Goal: Information Seeking & Learning: Learn about a topic

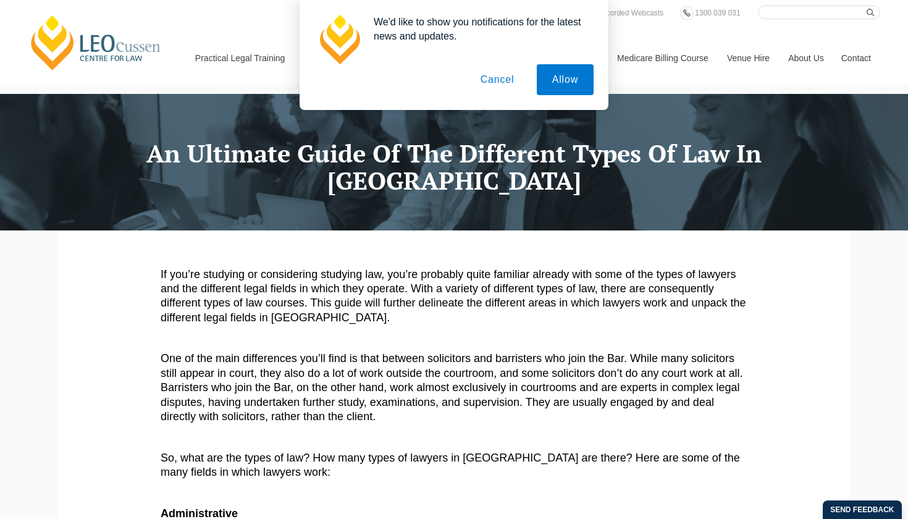
click at [481, 88] on button "Cancel" at bounding box center [497, 79] width 65 height 31
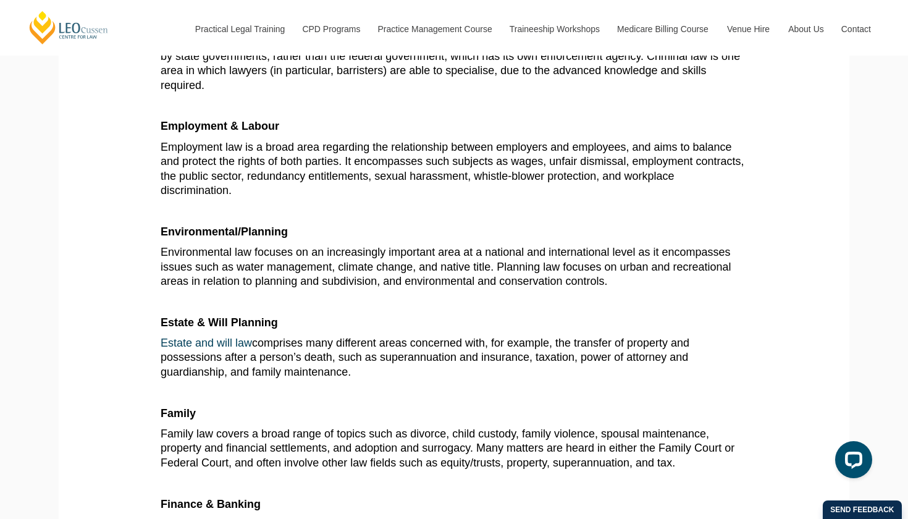
scroll to position [1316, 0]
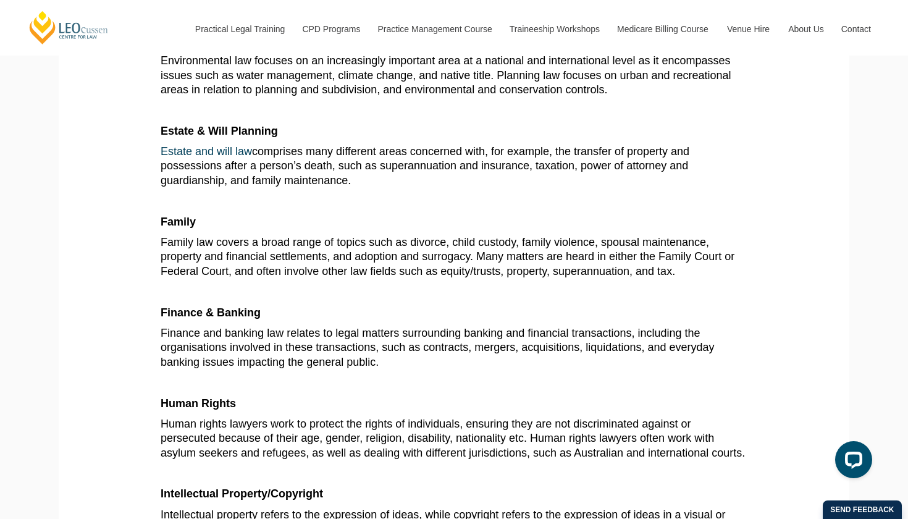
click at [205, 128] on b "Estate & Will Planning" at bounding box center [219, 131] width 117 height 12
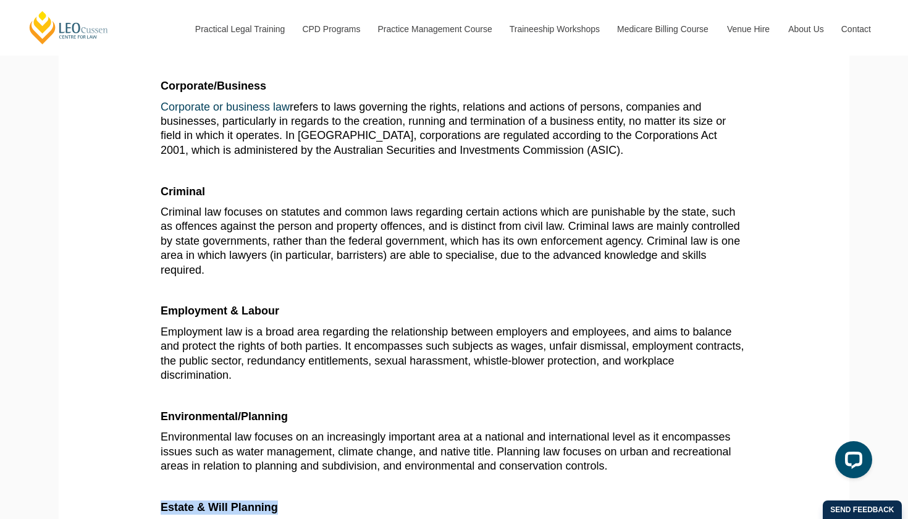
scroll to position [941, 0]
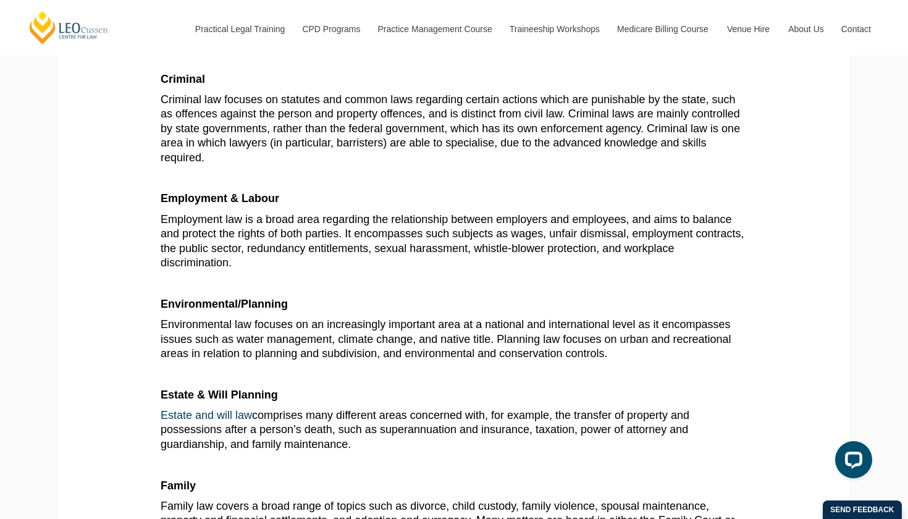
click at [118, 331] on section "If you’re studying or considering studying law, you’re probably quite familiar …" at bounding box center [454, 365] width 773 height 2372
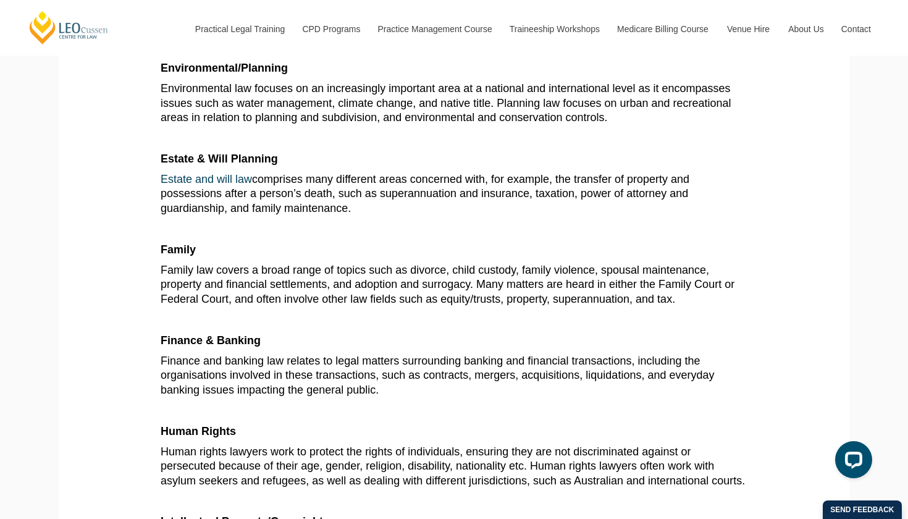
scroll to position [1287, 0]
click at [297, 72] on p "Environmental/Planning" at bounding box center [454, 69] width 587 height 14
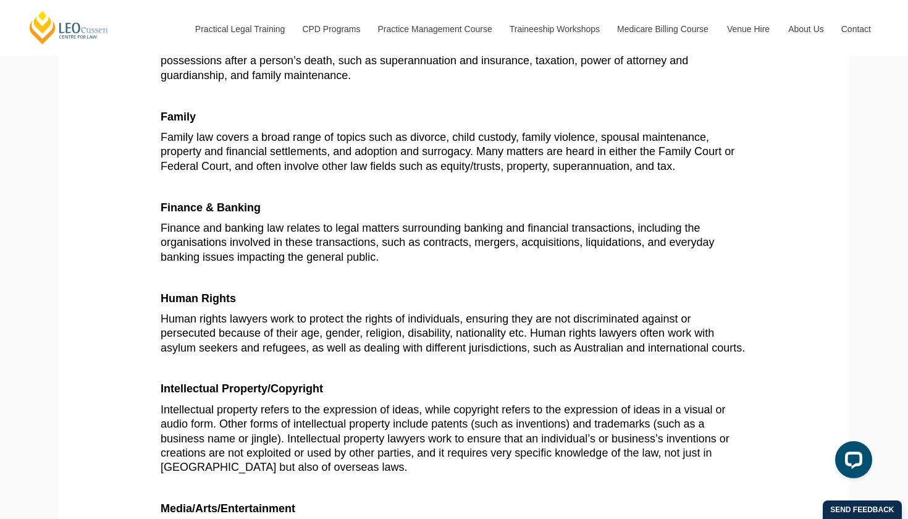
scroll to position [1464, 0]
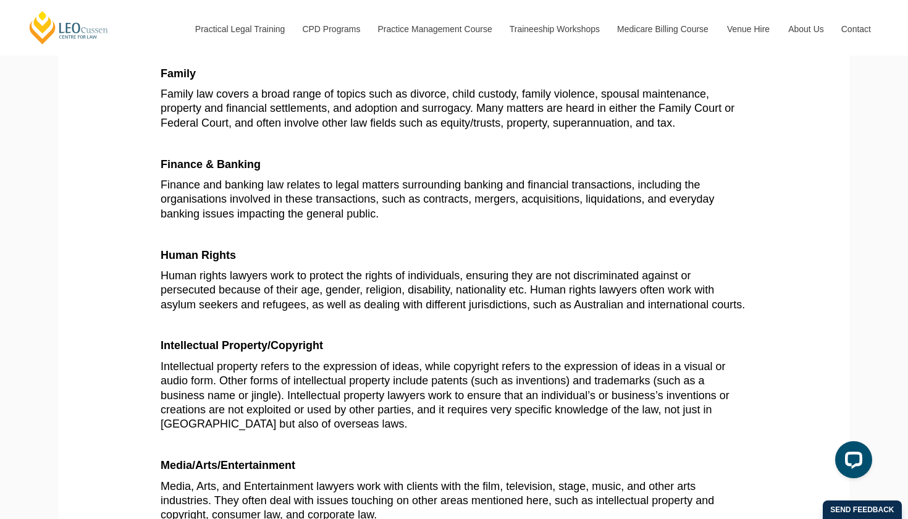
click at [239, 68] on p "Family" at bounding box center [454, 74] width 587 height 14
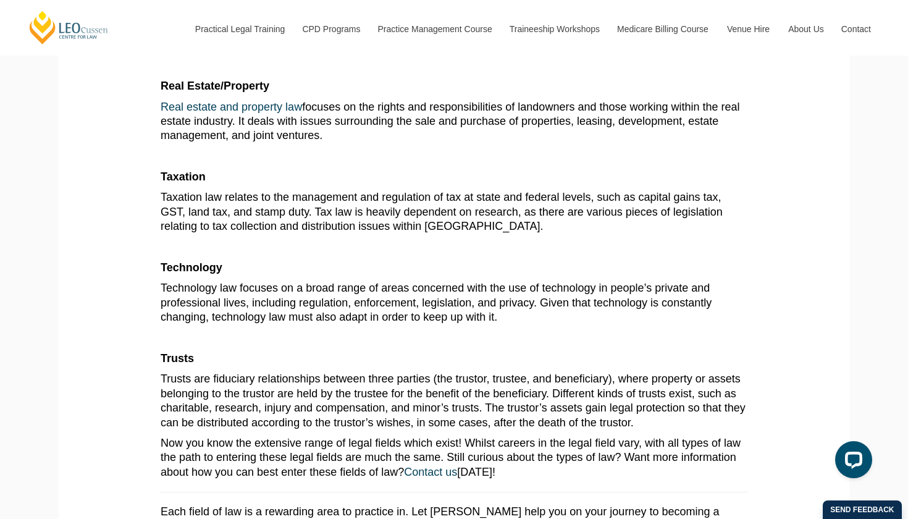
scroll to position [2029, 0]
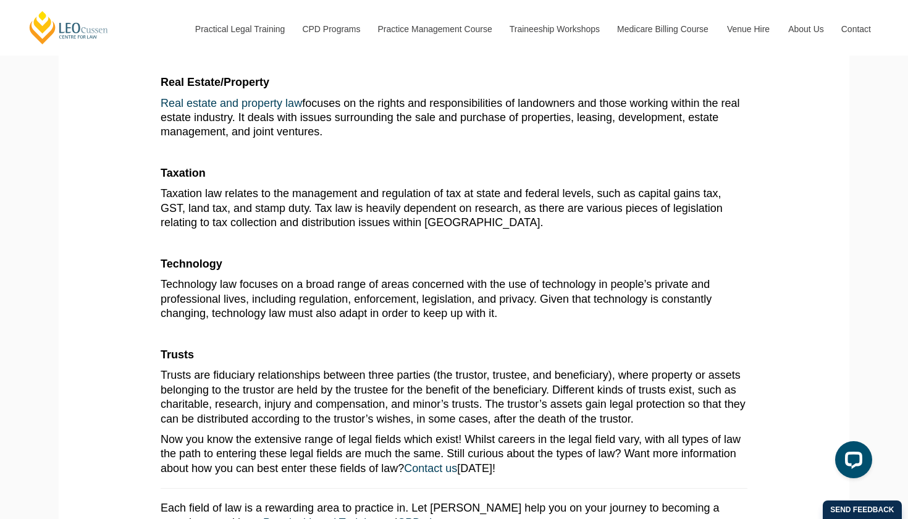
click at [287, 83] on p "Real Estate/Property" at bounding box center [454, 82] width 587 height 14
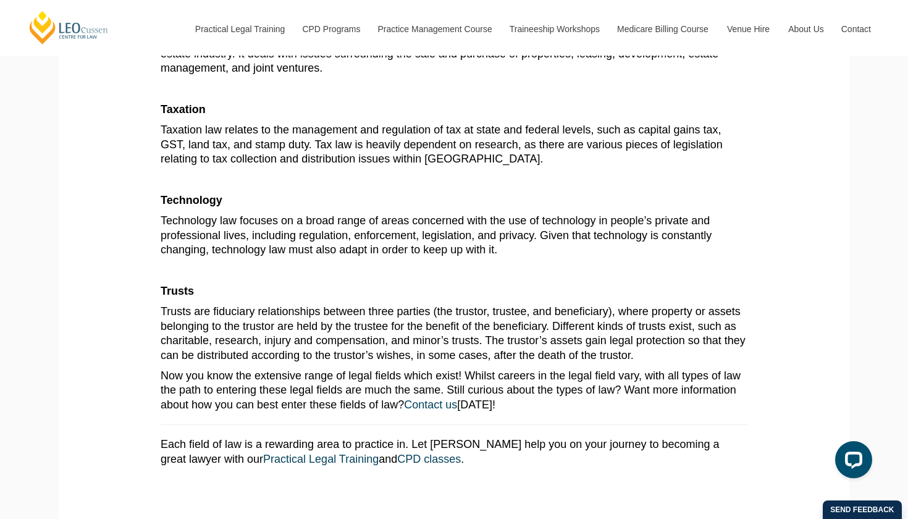
scroll to position [2090, 0]
